Goal: Information Seeking & Learning: Learn about a topic

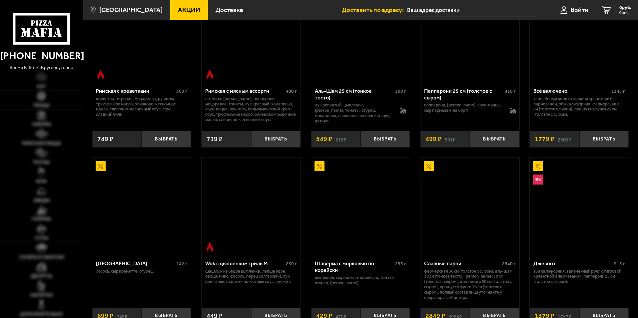
scroll to position [67, 0]
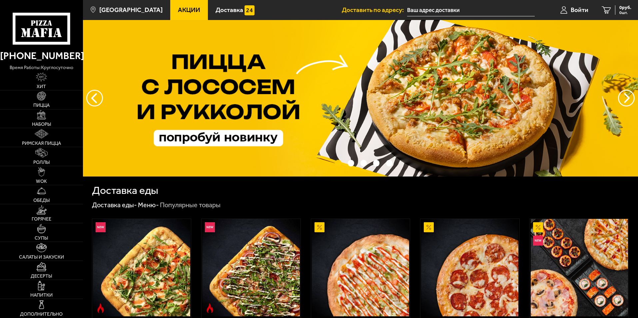
click at [183, 5] on link "Акции" at bounding box center [189, 10] width 38 height 20
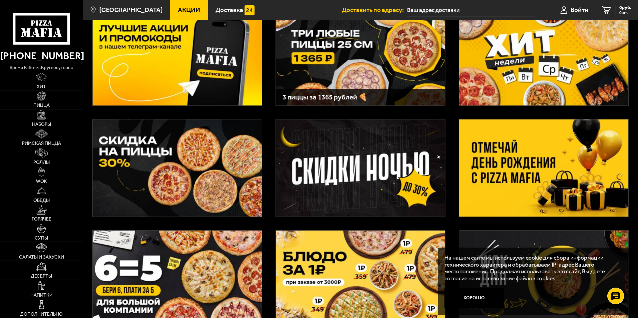
scroll to position [67, 0]
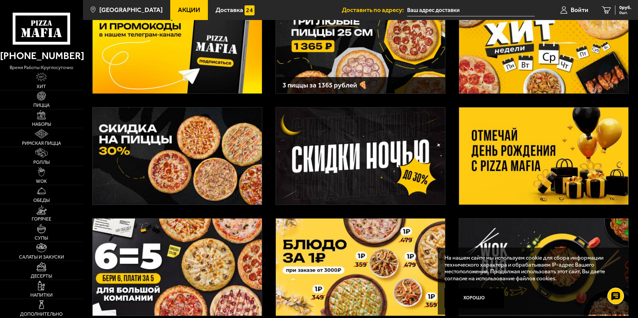
click at [516, 172] on img at bounding box center [543, 155] width 169 height 97
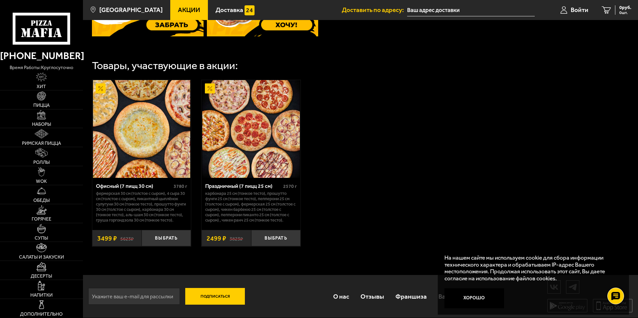
scroll to position [353, 0]
click at [250, 145] on img at bounding box center [250, 128] width 97 height 97
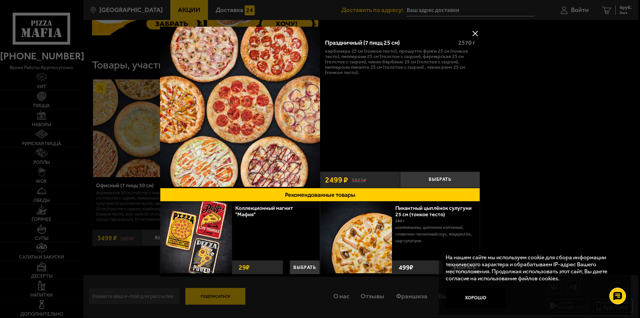
click at [565, 94] on div at bounding box center [320, 159] width 640 height 318
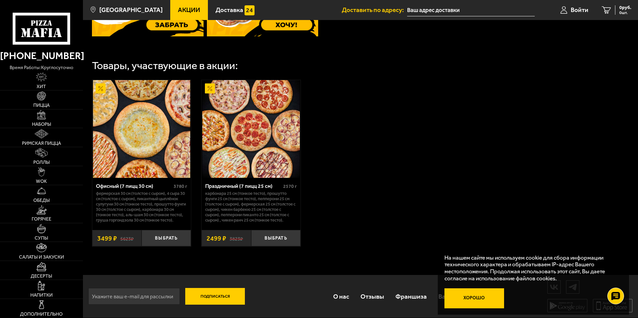
click at [497, 297] on button "Хорошо" at bounding box center [475, 298] width 60 height 20
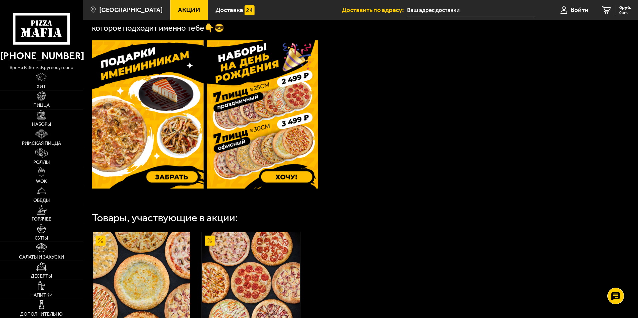
scroll to position [133, 0]
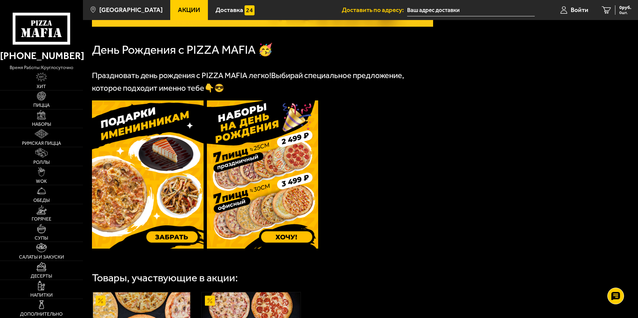
click at [272, 176] on img at bounding box center [263, 174] width 112 height 148
click at [259, 134] on img at bounding box center [263, 174] width 112 height 148
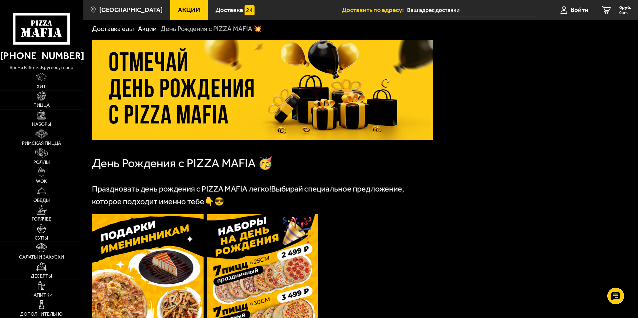
scroll to position [0, 0]
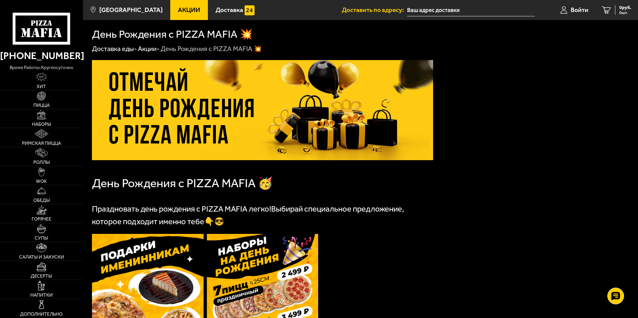
click at [44, 51] on link "[PHONE_NUMBER]" at bounding box center [41, 56] width 83 height 16
